Goal: Transaction & Acquisition: Purchase product/service

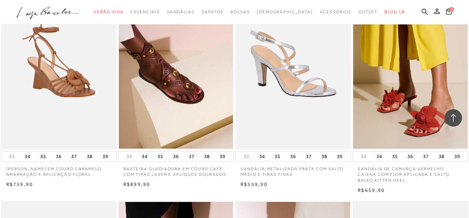
scroll to position [661, 0]
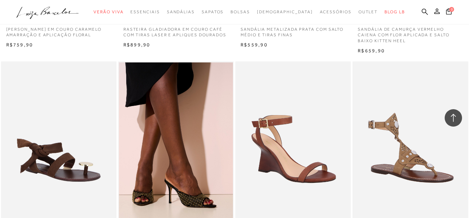
click at [275, 138] on img at bounding box center [293, 147] width 115 height 173
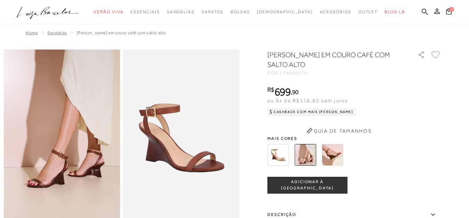
click at [324, 153] on div "[PERSON_NAME] EM COURO CAFÉ COM SALTO ALTO CÓD: 134000372 × É necessário seleci…" at bounding box center [355, 191] width 174 height 283
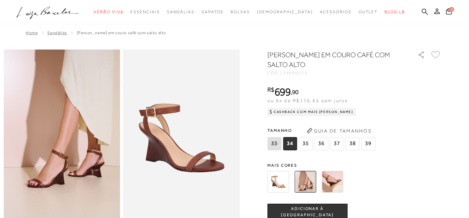
click at [335, 175] on img at bounding box center [333, 182] width 22 height 22
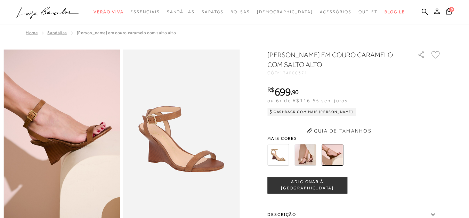
click at [78, 133] on img at bounding box center [61, 136] width 117 height 175
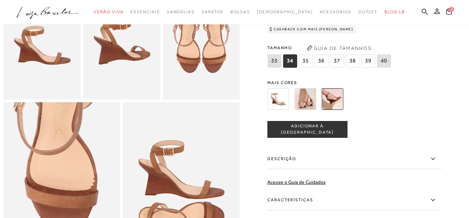
scroll to position [348, 0]
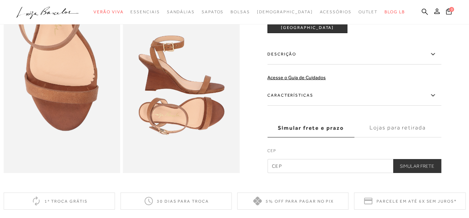
click at [165, 103] on img at bounding box center [181, 85] width 117 height 175
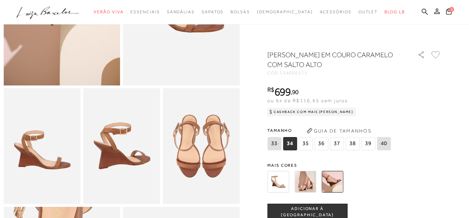
scroll to position [104, 0]
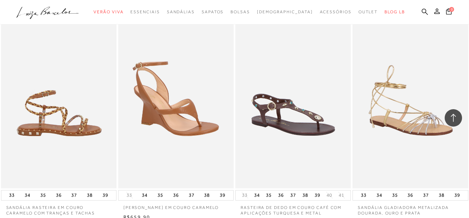
scroll to position [1262, 0]
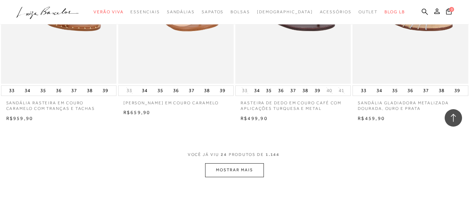
click at [229, 169] on button "MOSTRAR MAIS" at bounding box center [234, 170] width 58 height 14
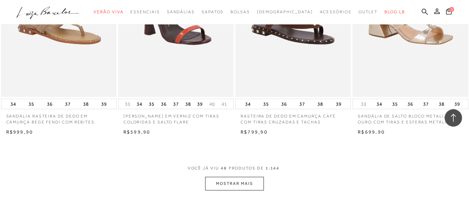
scroll to position [2654, 0]
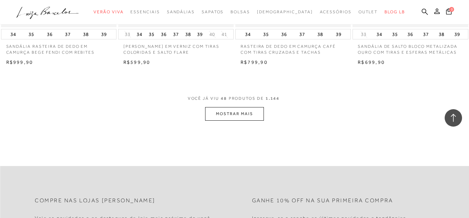
click at [224, 117] on button "MOSTRAR MAIS" at bounding box center [234, 114] width 58 height 14
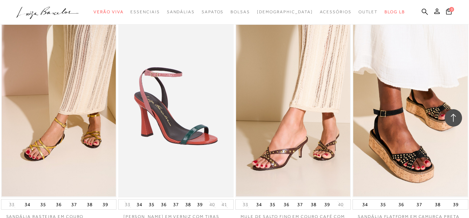
scroll to position [3976, 0]
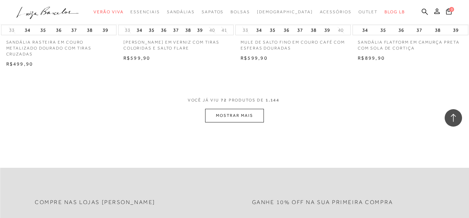
click at [230, 113] on button "MOSTRAR MAIS" at bounding box center [234, 116] width 58 height 14
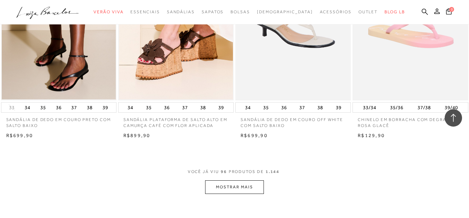
scroll to position [5264, 0]
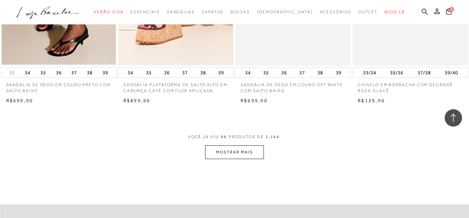
click at [250, 151] on button "MOSTRAR MAIS" at bounding box center [234, 152] width 58 height 14
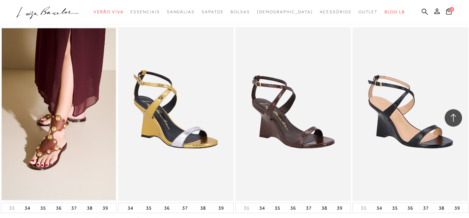
scroll to position [6621, 0]
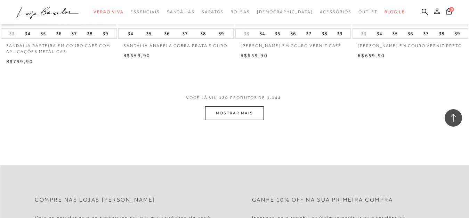
click at [248, 113] on button "MOSTRAR MAIS" at bounding box center [234, 113] width 58 height 14
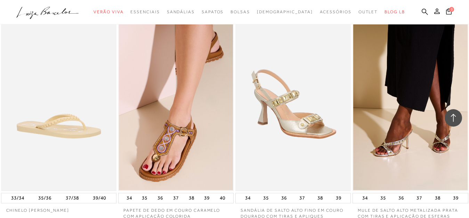
scroll to position [7944, 0]
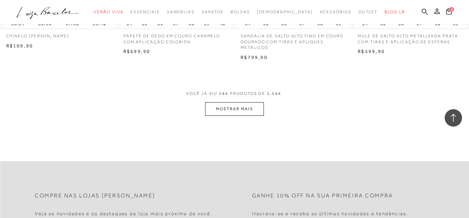
click at [258, 106] on button "MOSTRAR MAIS" at bounding box center [234, 109] width 58 height 14
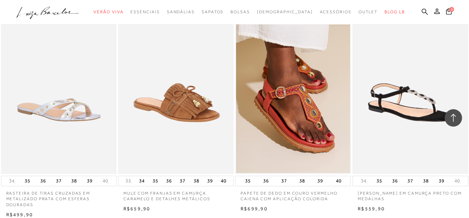
scroll to position [9250, 0]
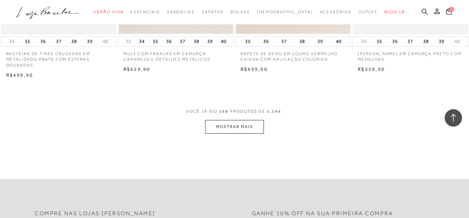
click at [222, 123] on button "MOSTRAR MAIS" at bounding box center [234, 127] width 58 height 14
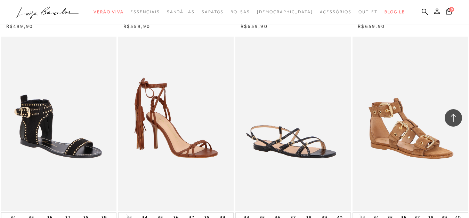
scroll to position [10538, 0]
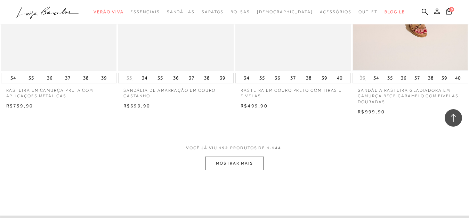
click at [246, 160] on button "MOSTRAR MAIS" at bounding box center [234, 163] width 58 height 14
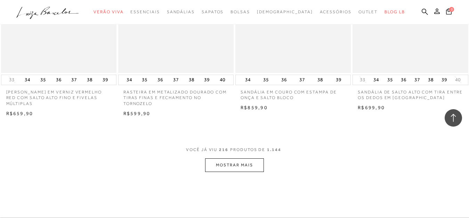
scroll to position [11895, 0]
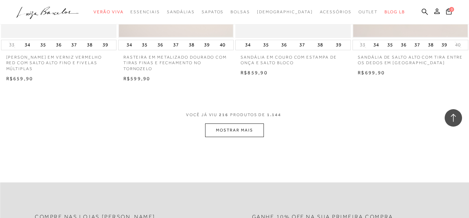
click at [228, 129] on button "MOSTRAR MAIS" at bounding box center [234, 130] width 58 height 14
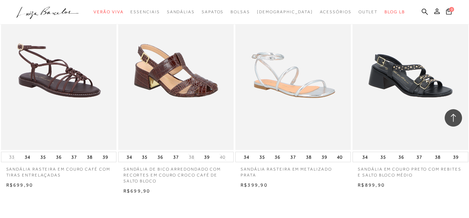
scroll to position [13322, 0]
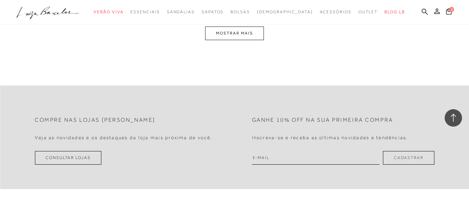
click at [244, 35] on button "MOSTRAR MAIS" at bounding box center [234, 33] width 58 height 14
